Goal: Use online tool/utility: Utilize a website feature to perform a specific function

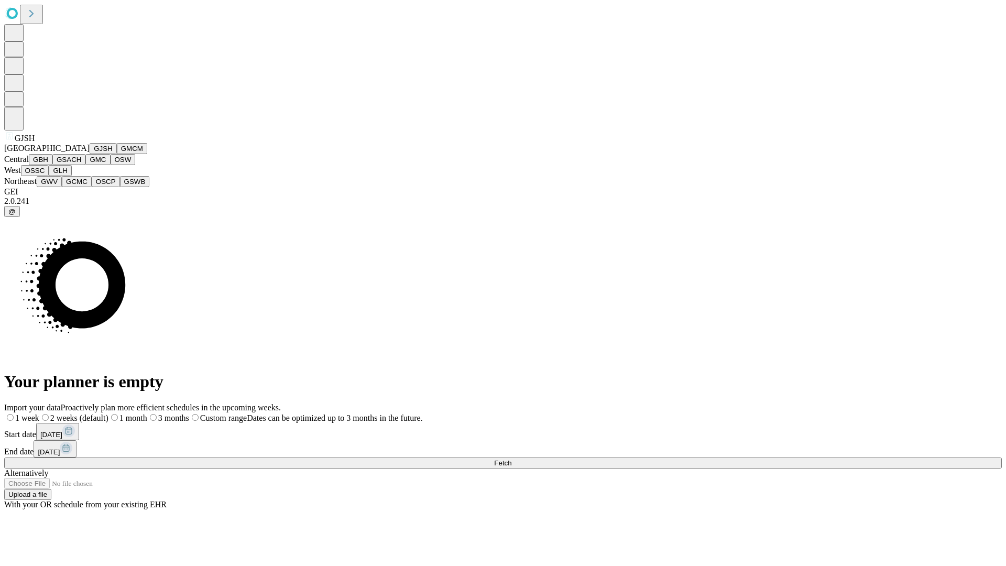
click at [90, 154] on button "GJSH" at bounding box center [103, 148] width 27 height 11
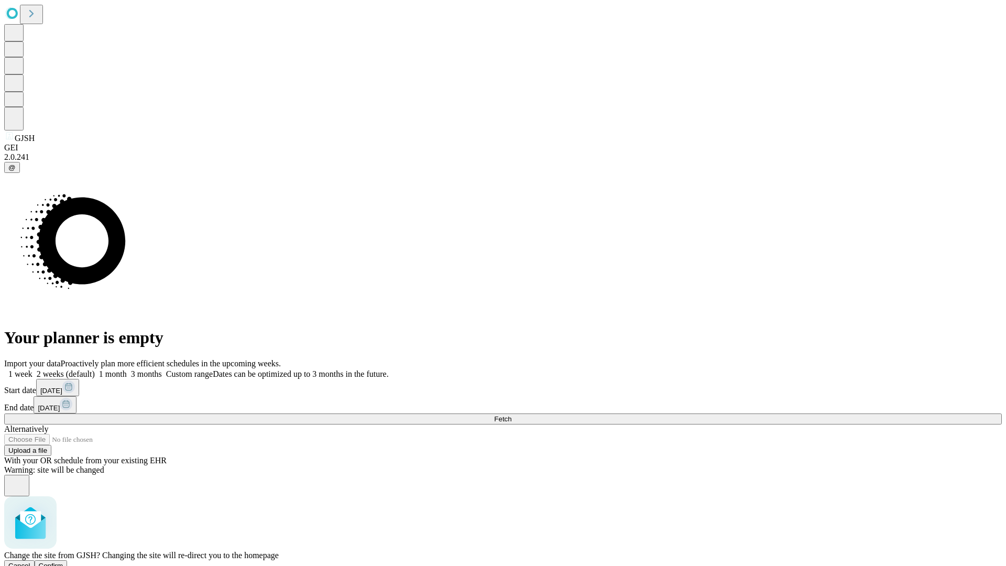
click at [63, 562] on span "Confirm" at bounding box center [51, 566] width 25 height 8
click at [32, 370] on label "1 week" at bounding box center [18, 374] width 28 height 9
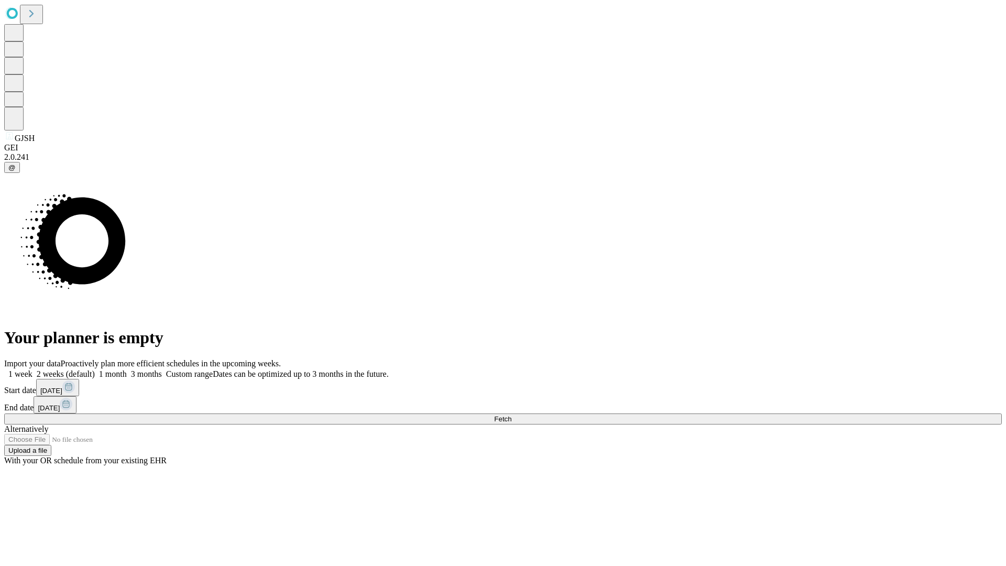
click at [512, 415] on span "Fetch" at bounding box center [502, 419] width 17 height 8
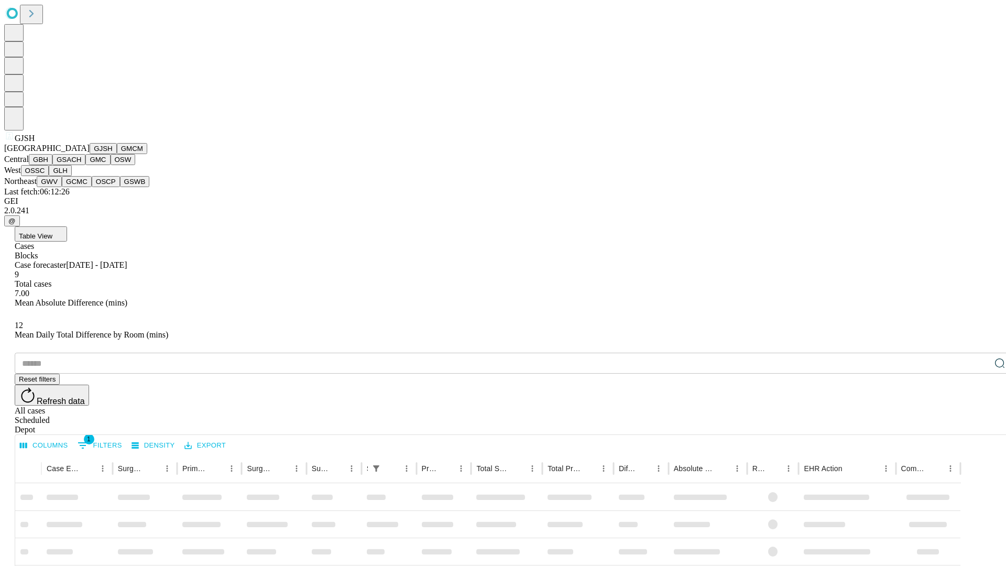
click at [117, 154] on button "GMCM" at bounding box center [132, 148] width 30 height 11
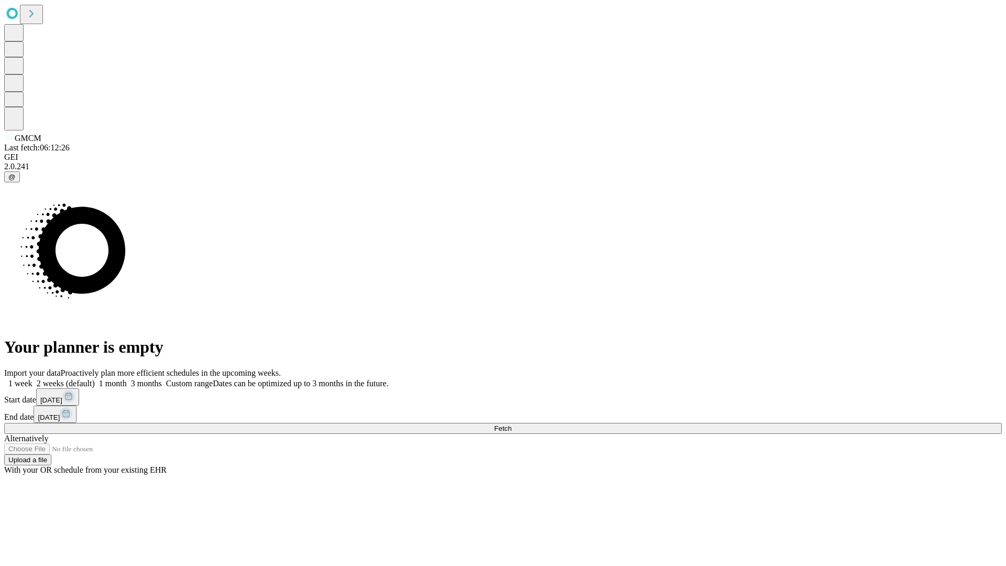
click at [32, 379] on label "1 week" at bounding box center [18, 383] width 28 height 9
click at [512, 425] on span "Fetch" at bounding box center [502, 429] width 17 height 8
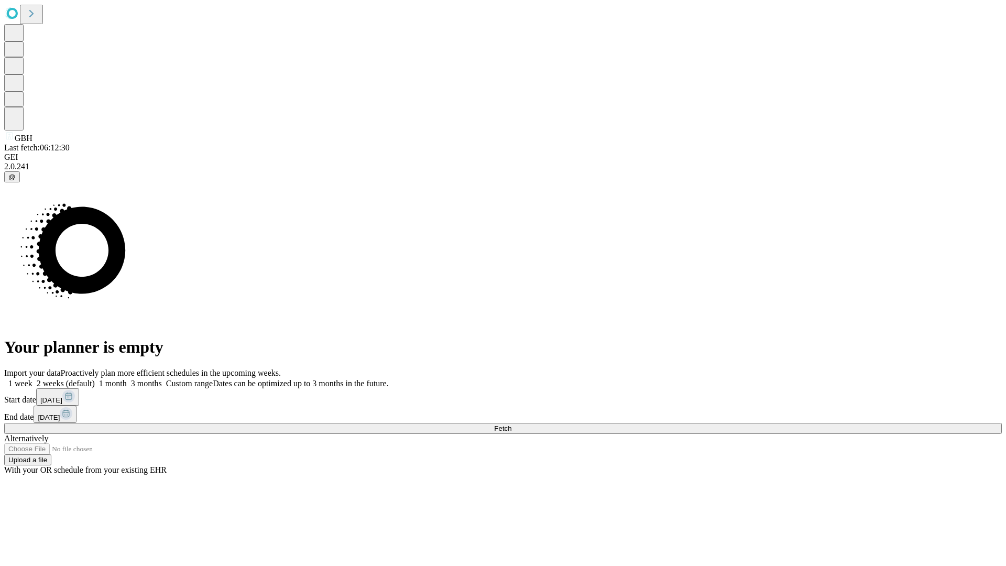
click at [32, 379] on label "1 week" at bounding box center [18, 383] width 28 height 9
click at [512, 425] on span "Fetch" at bounding box center [502, 429] width 17 height 8
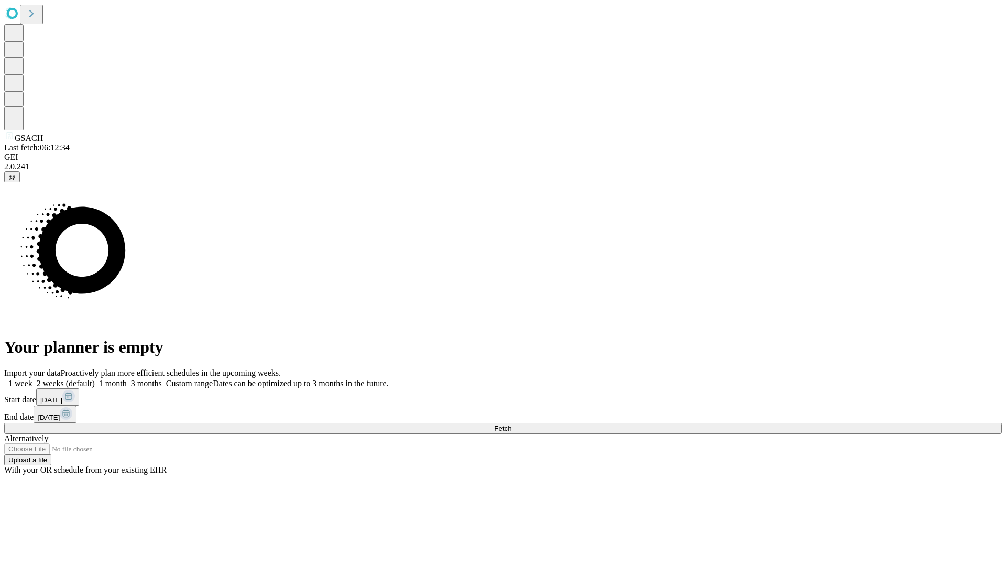
click at [32, 379] on label "1 week" at bounding box center [18, 383] width 28 height 9
click at [512, 425] on span "Fetch" at bounding box center [502, 429] width 17 height 8
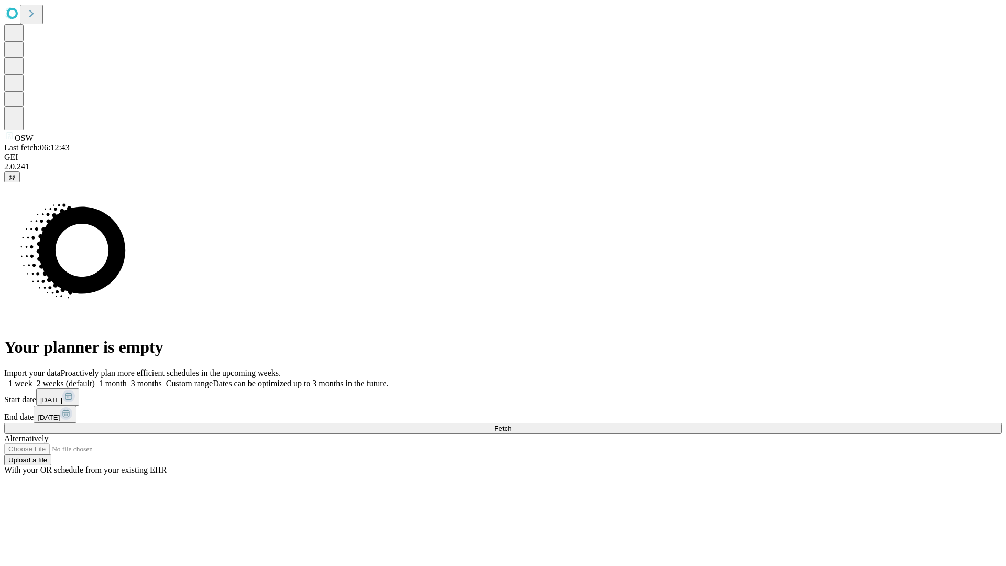
click at [512, 425] on span "Fetch" at bounding box center [502, 429] width 17 height 8
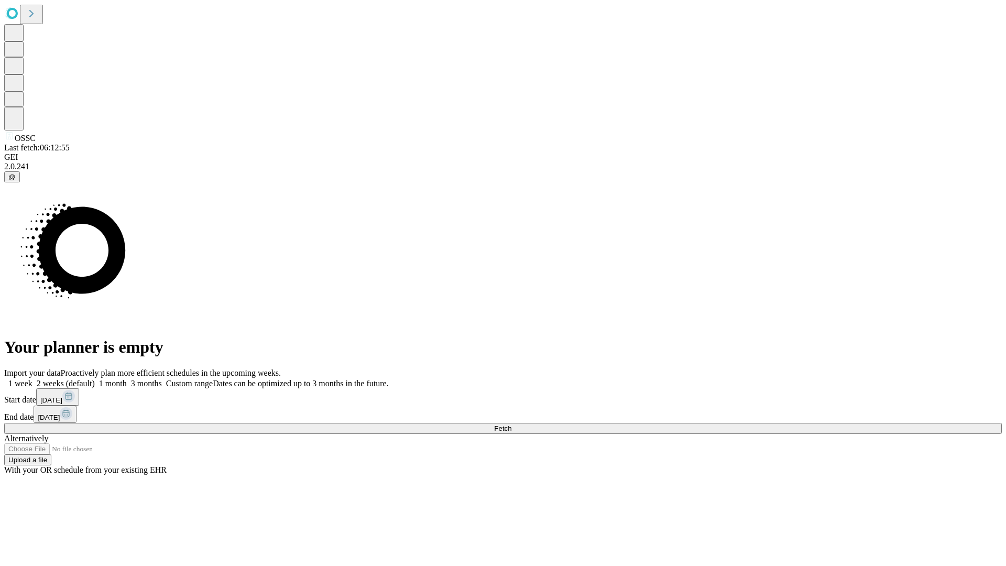
click at [512, 425] on span "Fetch" at bounding box center [502, 429] width 17 height 8
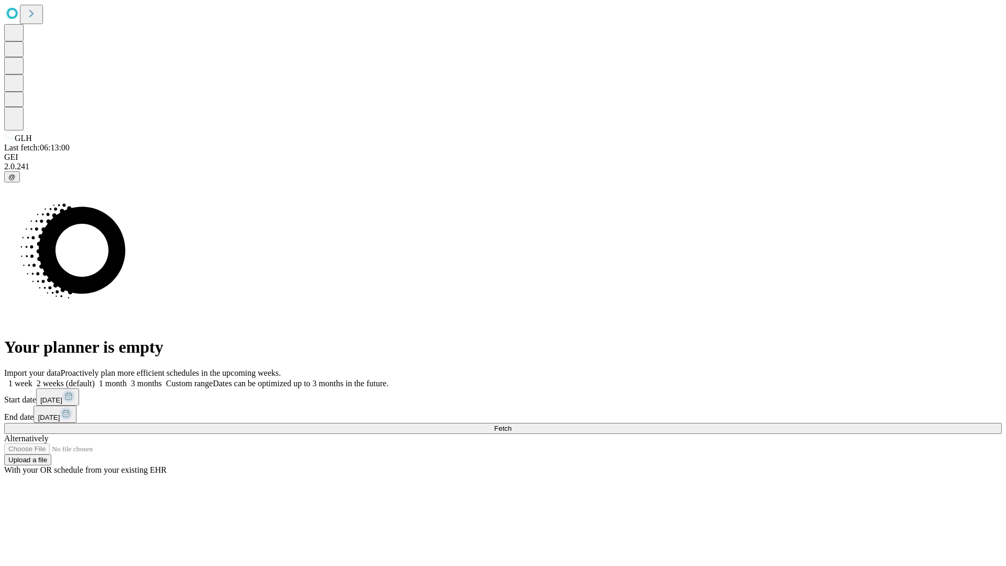
click at [32, 379] on label "1 week" at bounding box center [18, 383] width 28 height 9
click at [512, 425] on span "Fetch" at bounding box center [502, 429] width 17 height 8
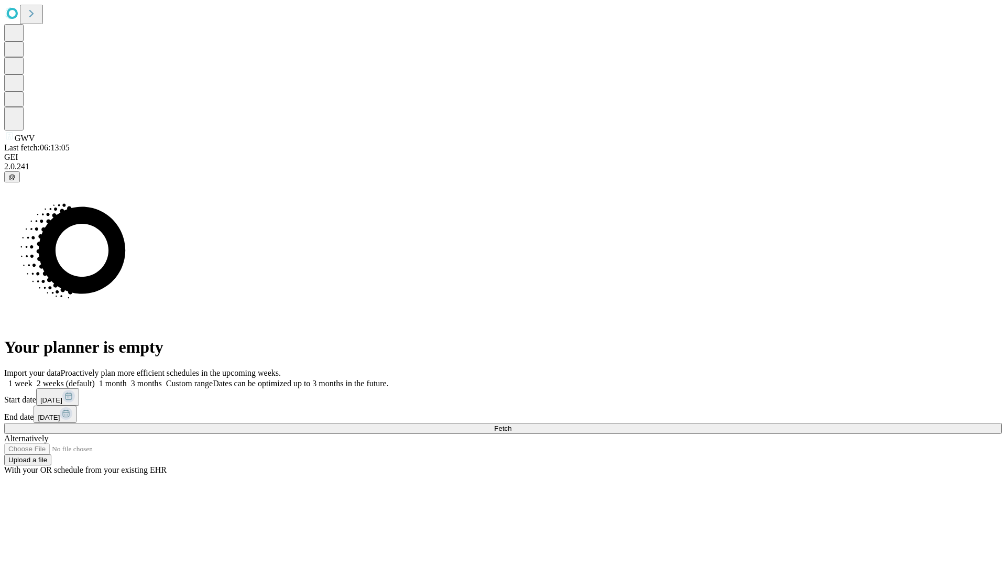
click at [512, 425] on span "Fetch" at bounding box center [502, 429] width 17 height 8
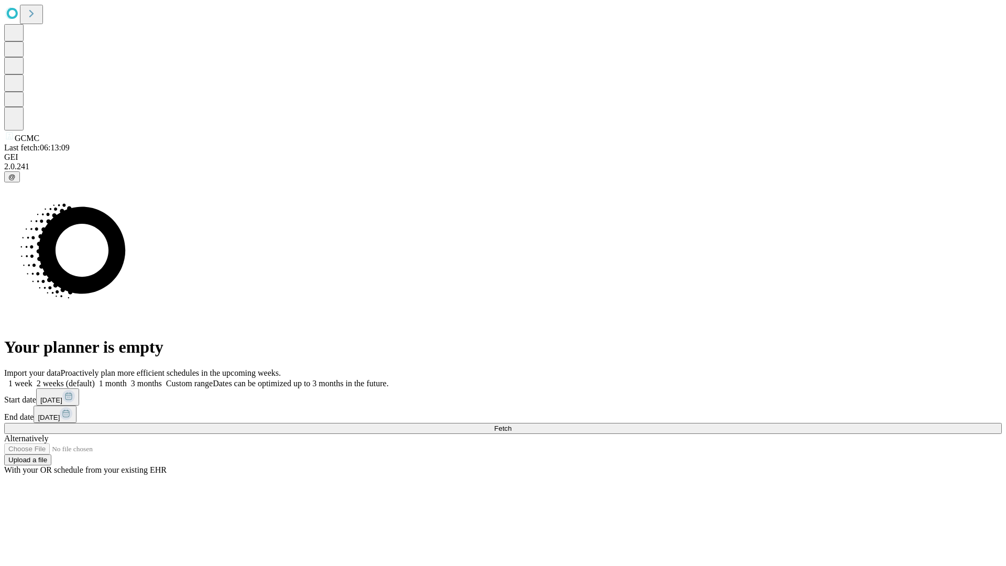
click at [32, 379] on label "1 week" at bounding box center [18, 383] width 28 height 9
click at [512, 425] on span "Fetch" at bounding box center [502, 429] width 17 height 8
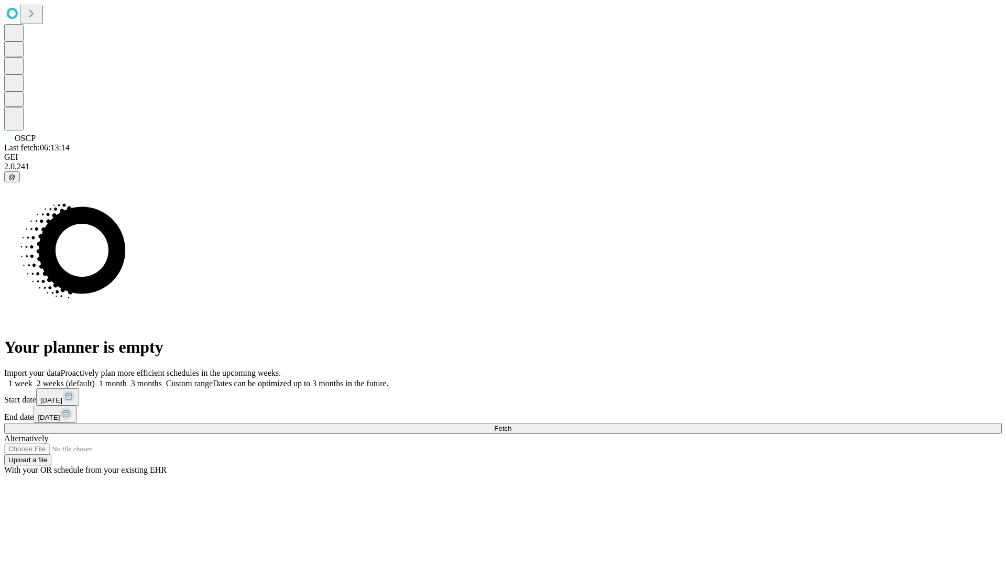
click at [32, 379] on label "1 week" at bounding box center [18, 383] width 28 height 9
click at [512, 425] on span "Fetch" at bounding box center [502, 429] width 17 height 8
